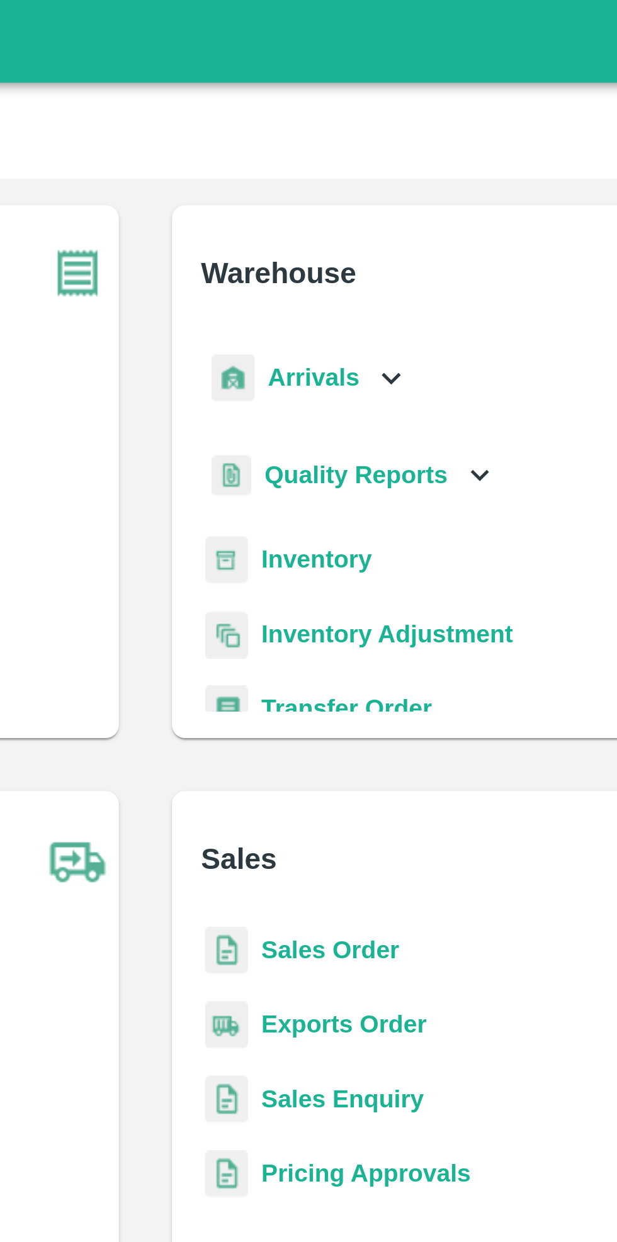
click at [370, 215] on b "Inventory" at bounding box center [373, 213] width 42 height 10
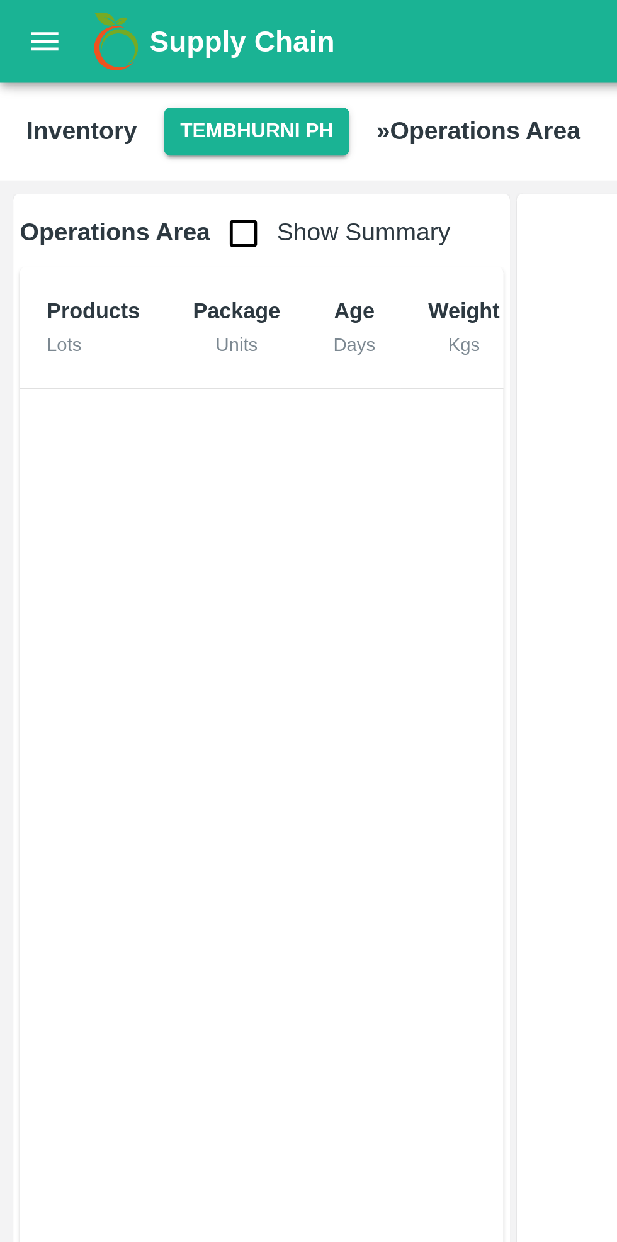
click at [100, 48] on button "Tembhurni PH" at bounding box center [97, 50] width 70 height 18
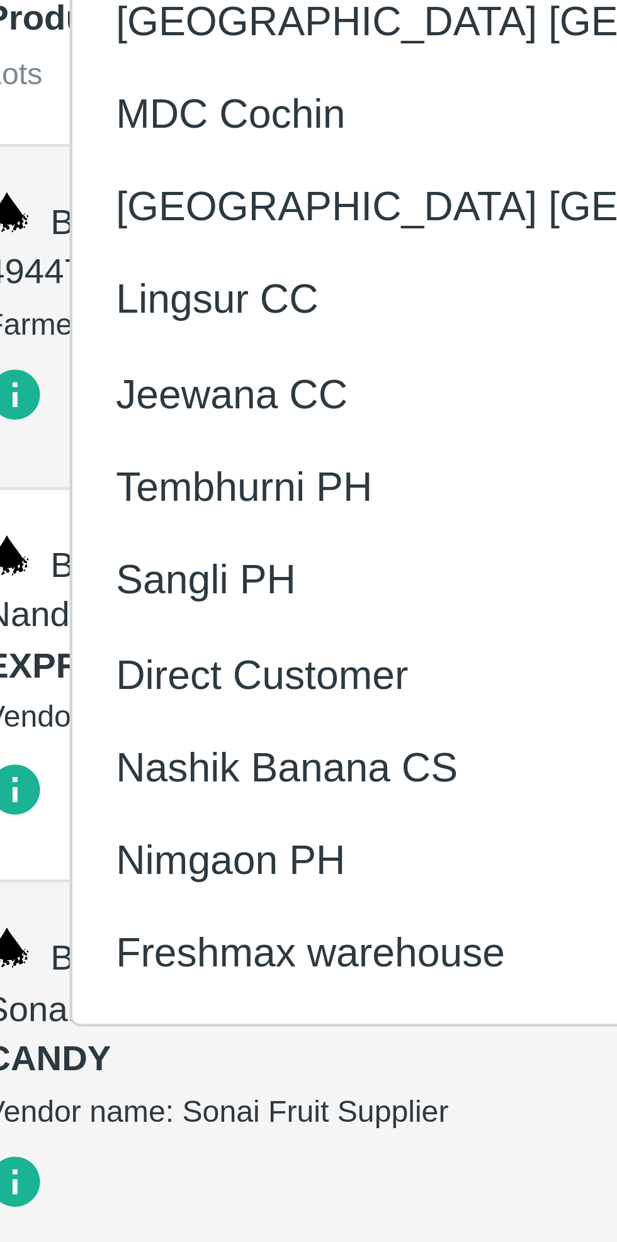
click at [105, 290] on li "Nashik Banana CS" at bounding box center [146, 291] width 217 height 21
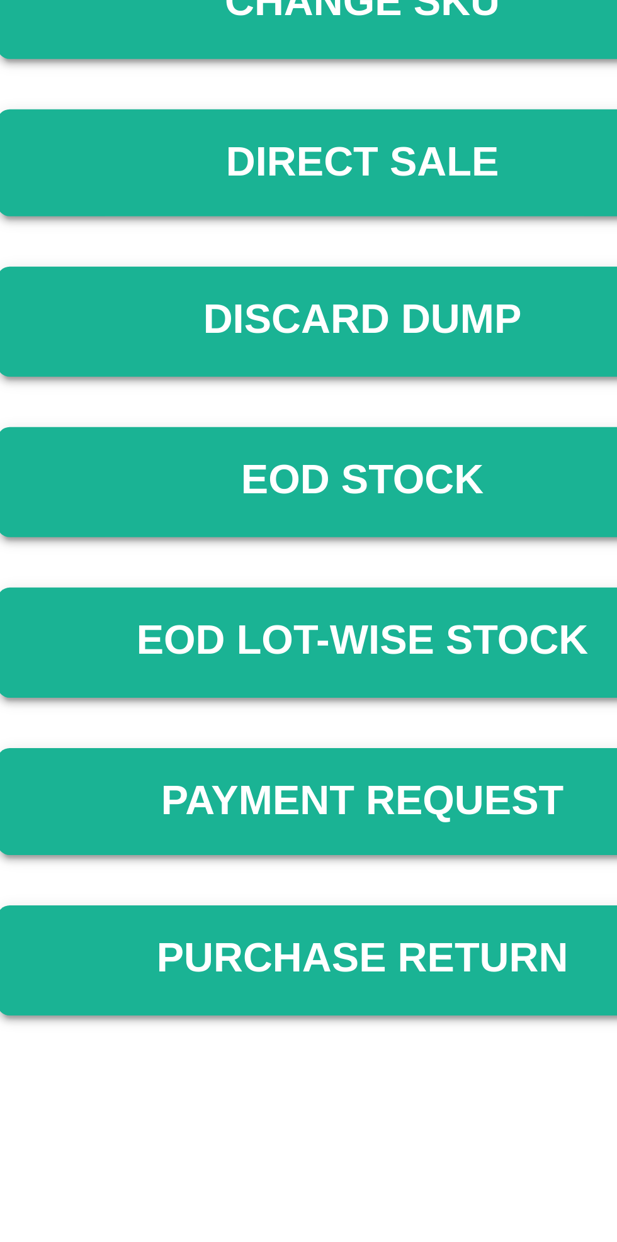
click at [423, 534] on link "Payment Request" at bounding box center [403, 535] width 145 height 22
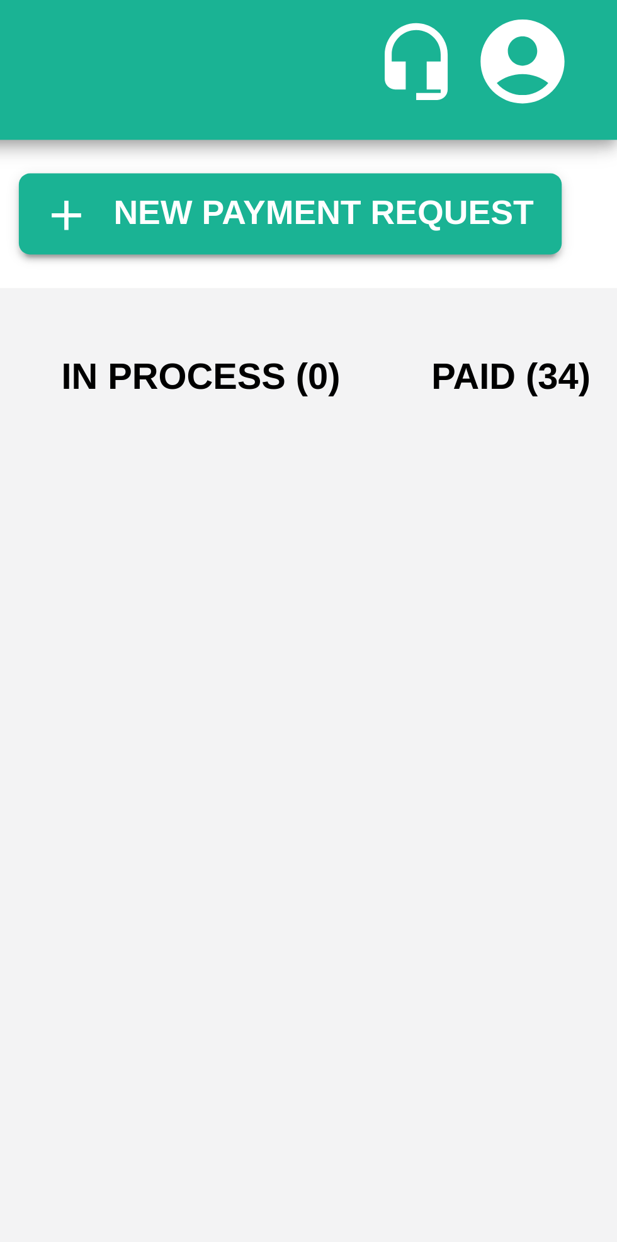
click at [570, 81] on button "Paid (34)" at bounding box center [593, 85] width 57 height 30
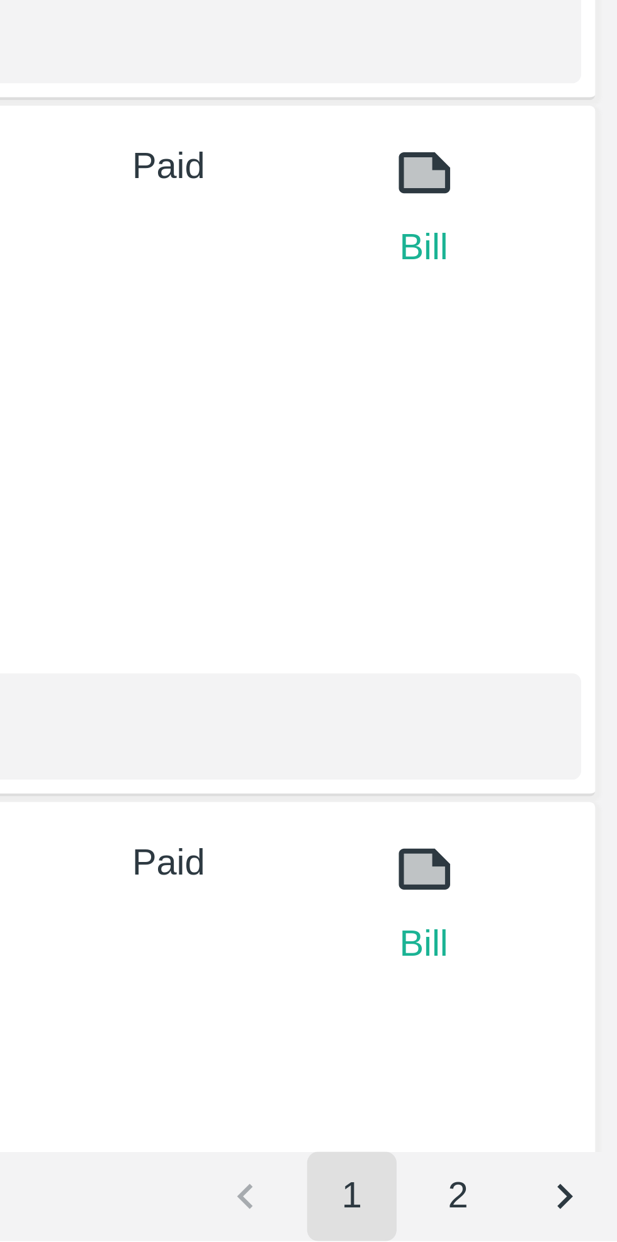
scroll to position [2562, 0]
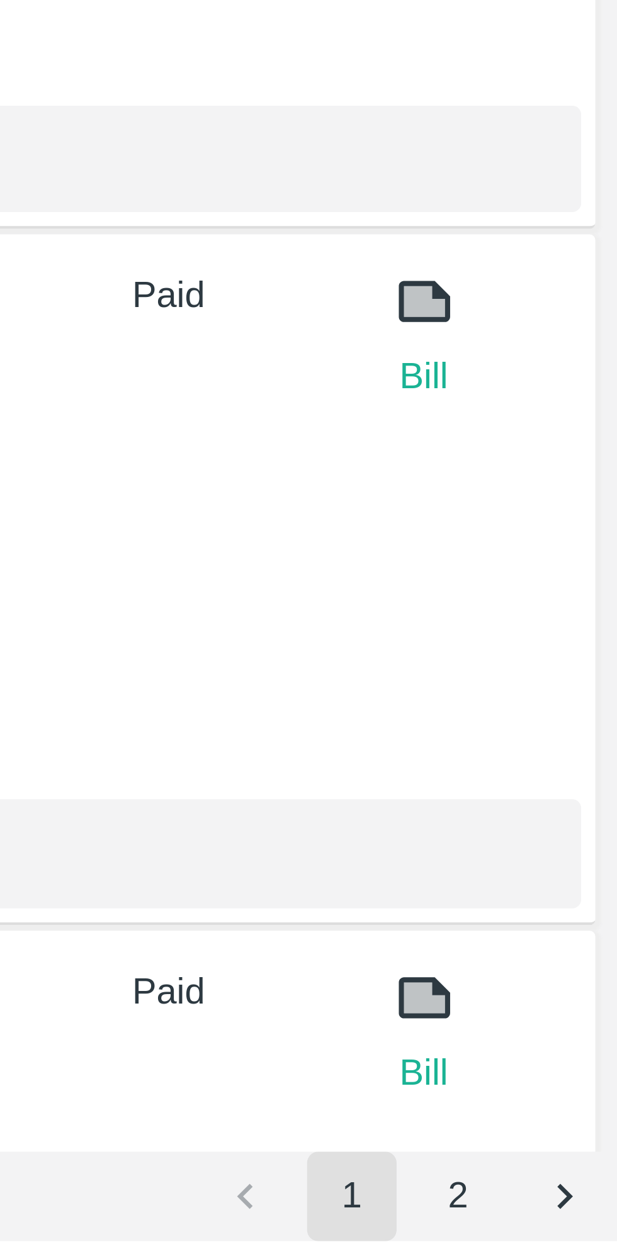
click at [600, 1227] on icon "Go to next page" at bounding box center [605, 1233] width 12 height 12
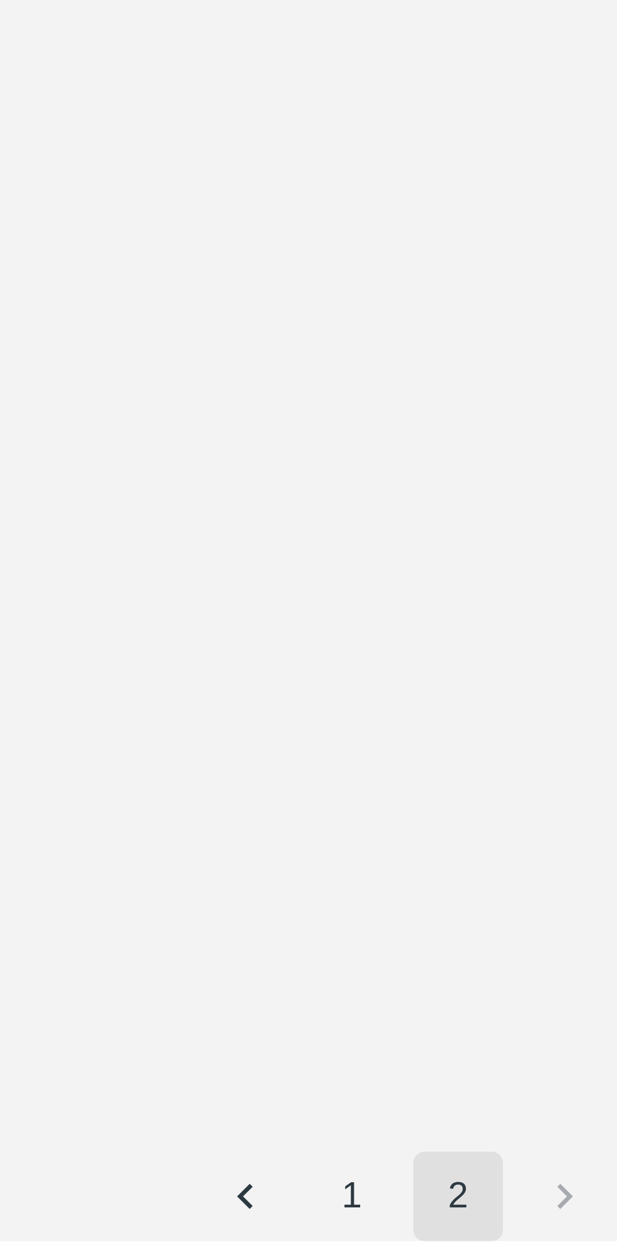
click at [585, 1232] on button "2" at bounding box center [581, 1232] width 20 height 20
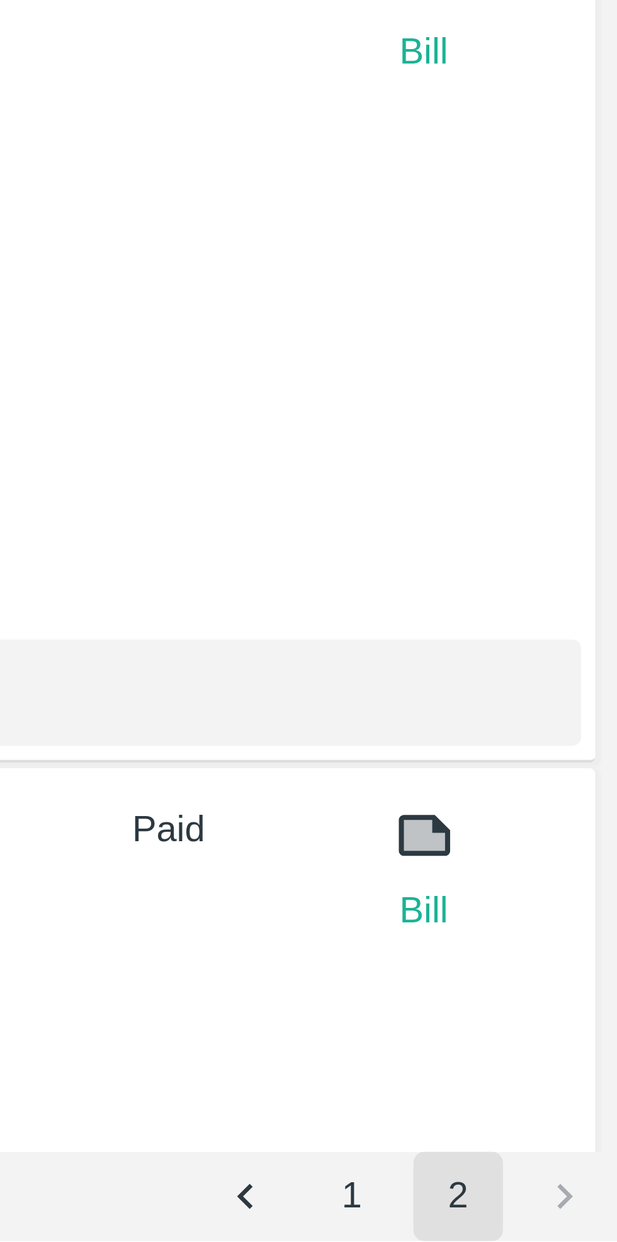
click at [583, 1234] on button "2" at bounding box center [581, 1232] width 20 height 20
click at [602, 1231] on li "pagination navigation" at bounding box center [605, 1232] width 24 height 20
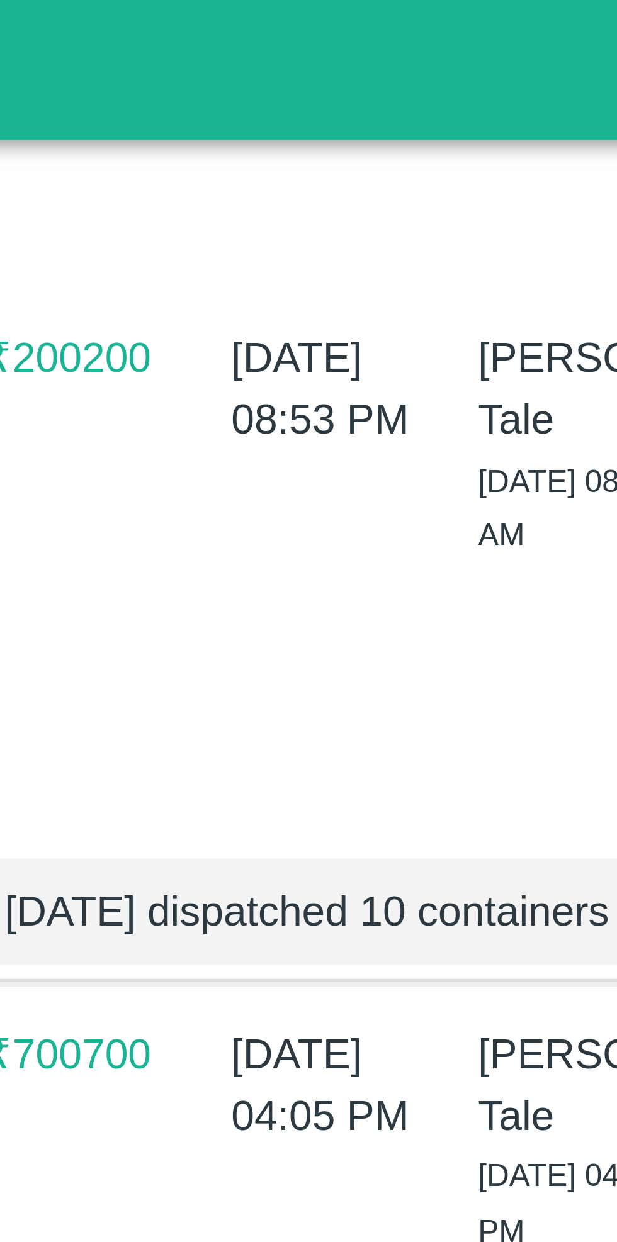
scroll to position [0, 0]
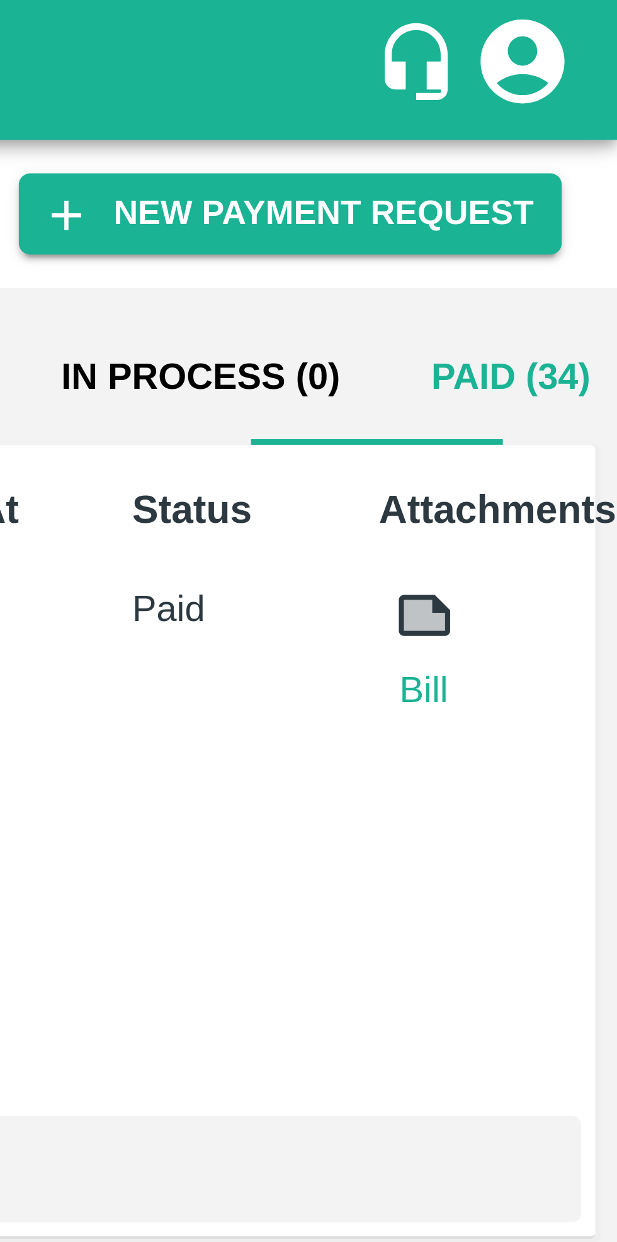
click at [570, 150] on link "Bill" at bounding box center [573, 155] width 20 height 13
